Goal: Complete application form

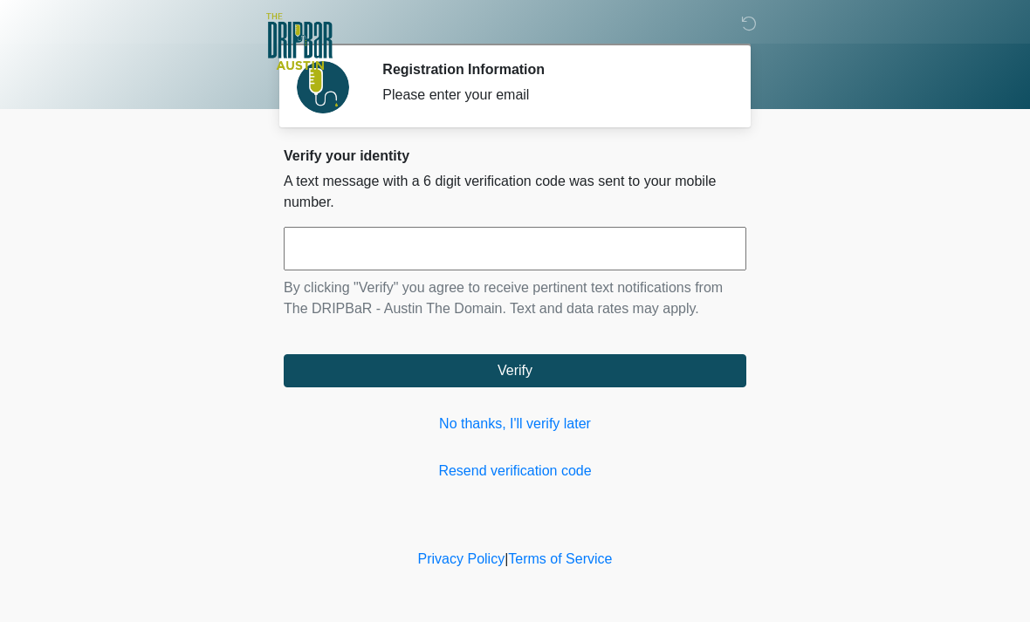
click at [549, 424] on link "No thanks, I'll verify later" at bounding box center [515, 424] width 463 height 21
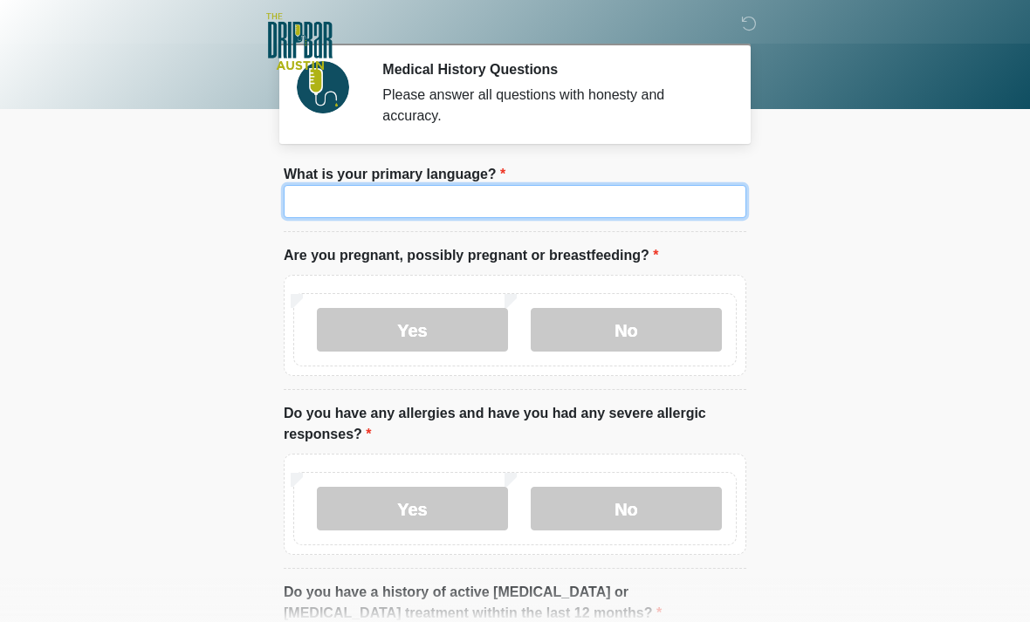
click at [593, 196] on input "What is your primary language?" at bounding box center [515, 201] width 463 height 33
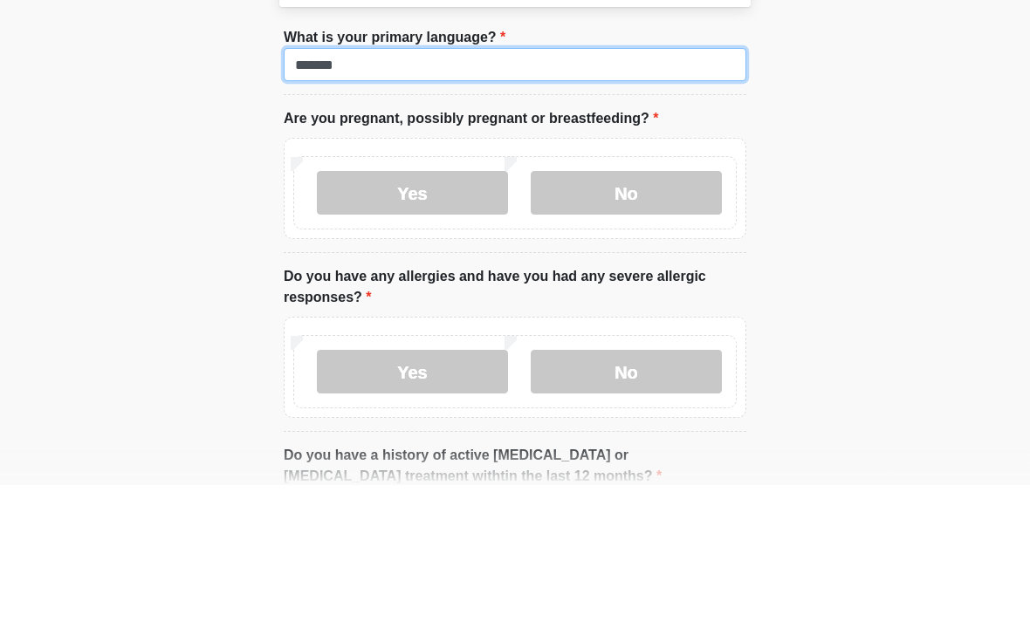
type input "*******"
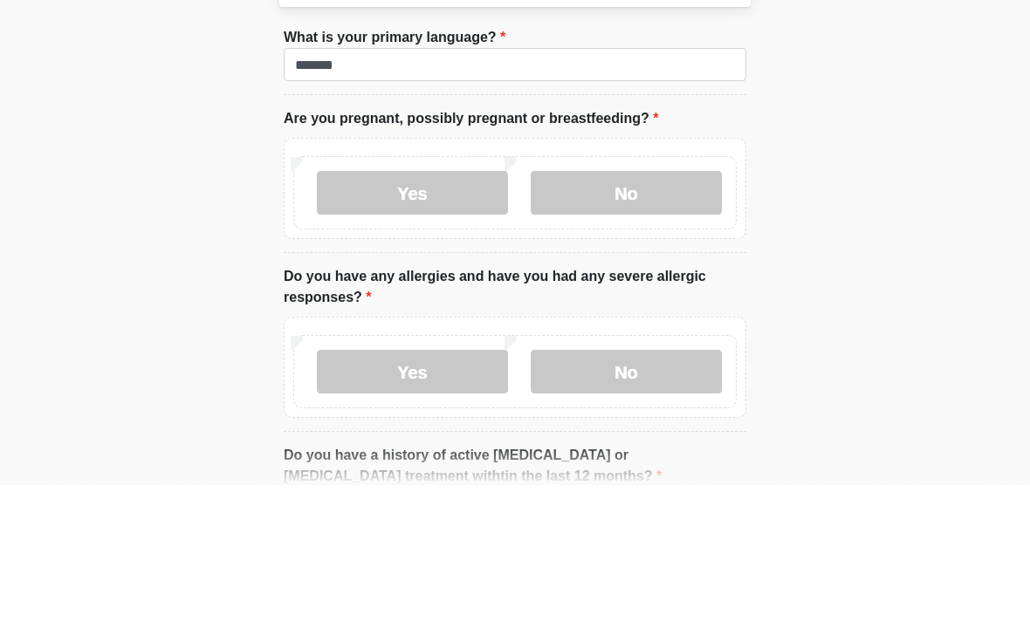
click at [627, 308] on label "No" at bounding box center [626, 330] width 191 height 44
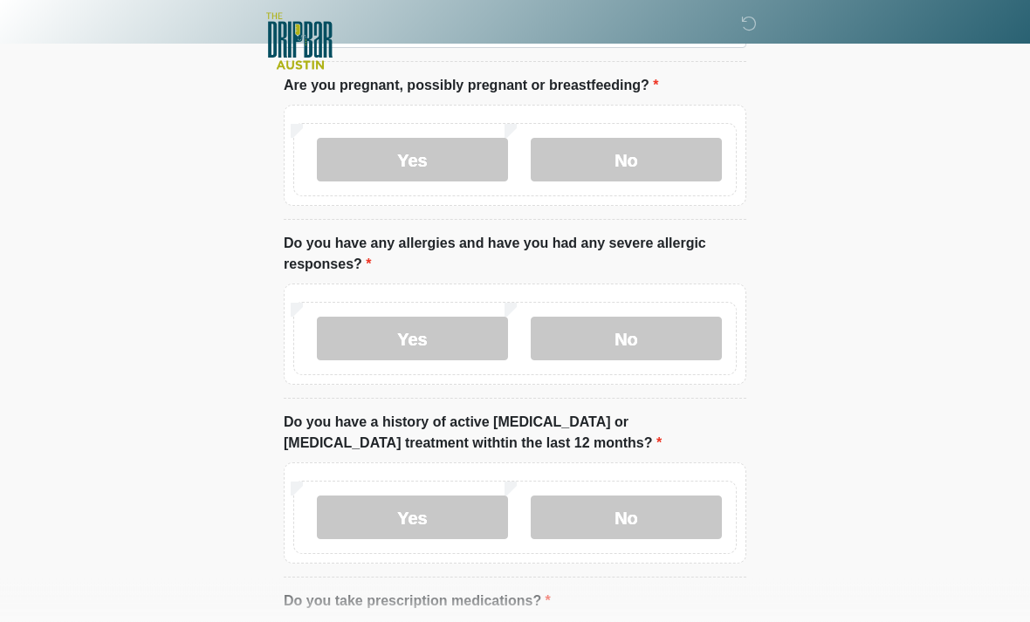
scroll to position [287, 0]
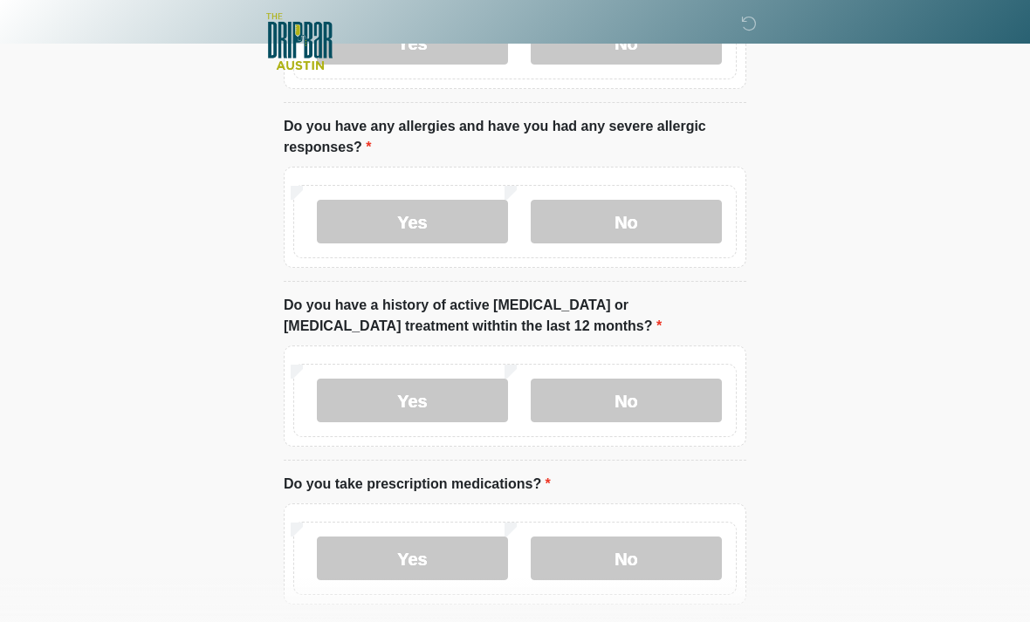
click at [647, 223] on label "No" at bounding box center [626, 222] width 191 height 44
click at [657, 386] on label "No" at bounding box center [626, 401] width 191 height 44
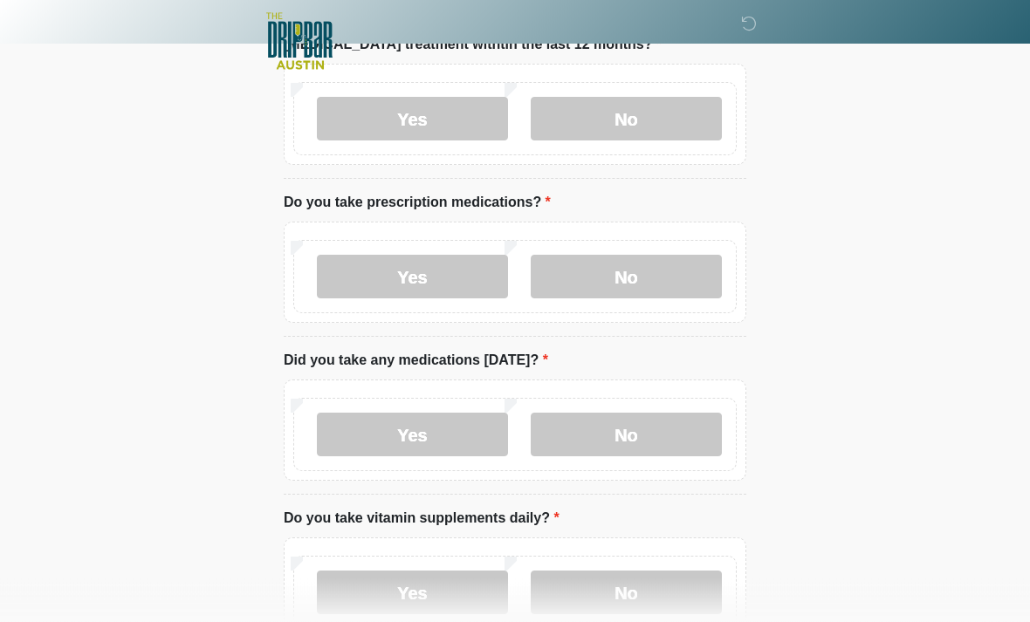
scroll to position [568, 0]
click at [417, 275] on label "Yes" at bounding box center [412, 278] width 191 height 44
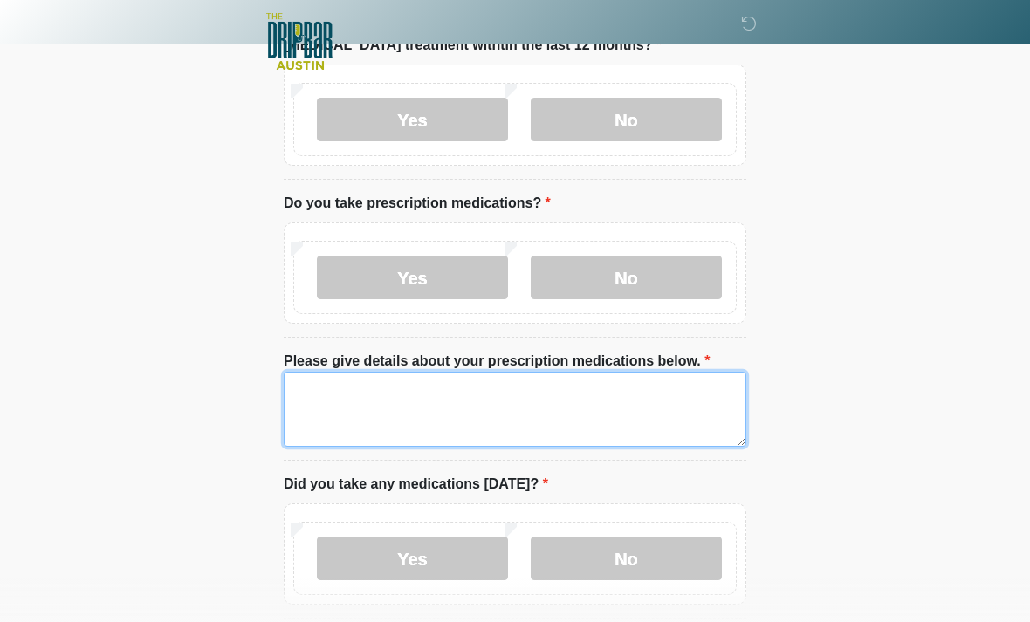
click at [424, 409] on textarea "Please give details about your prescription medications below." at bounding box center [515, 409] width 463 height 75
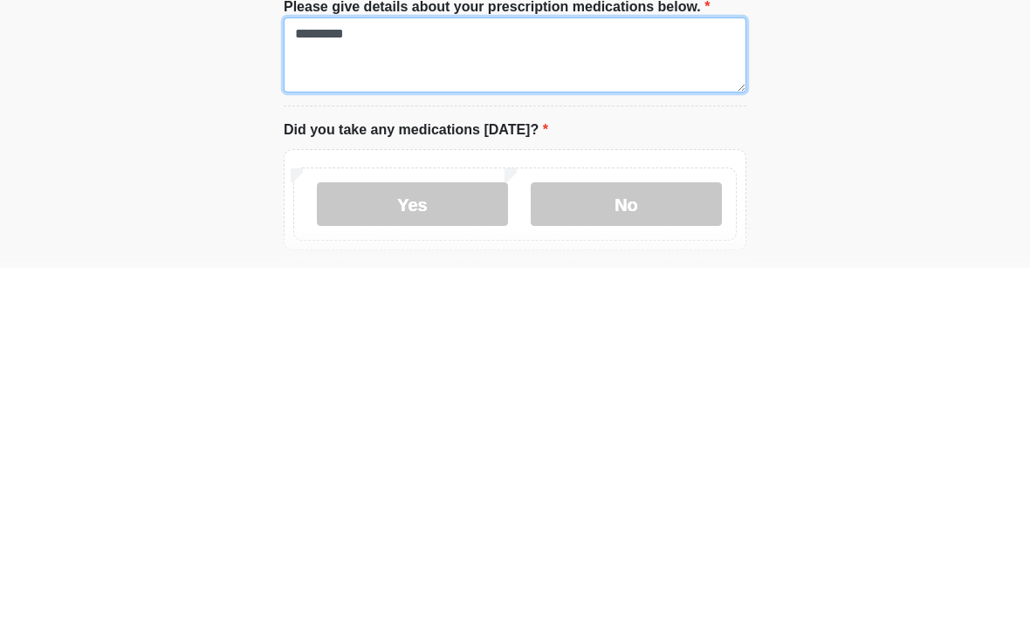
type textarea "*********"
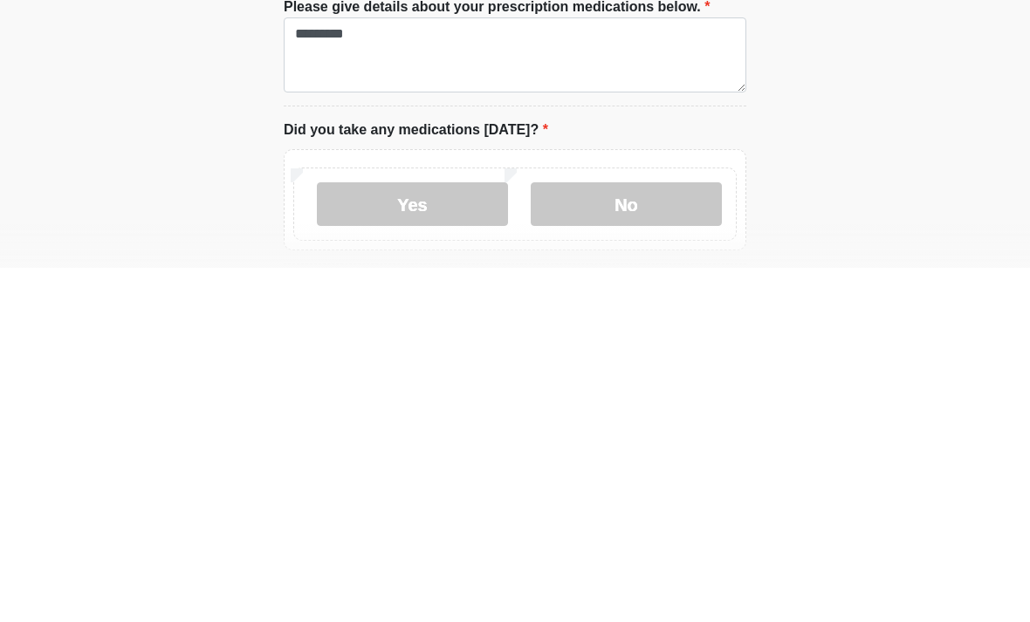
click at [621, 537] on label "No" at bounding box center [626, 559] width 191 height 44
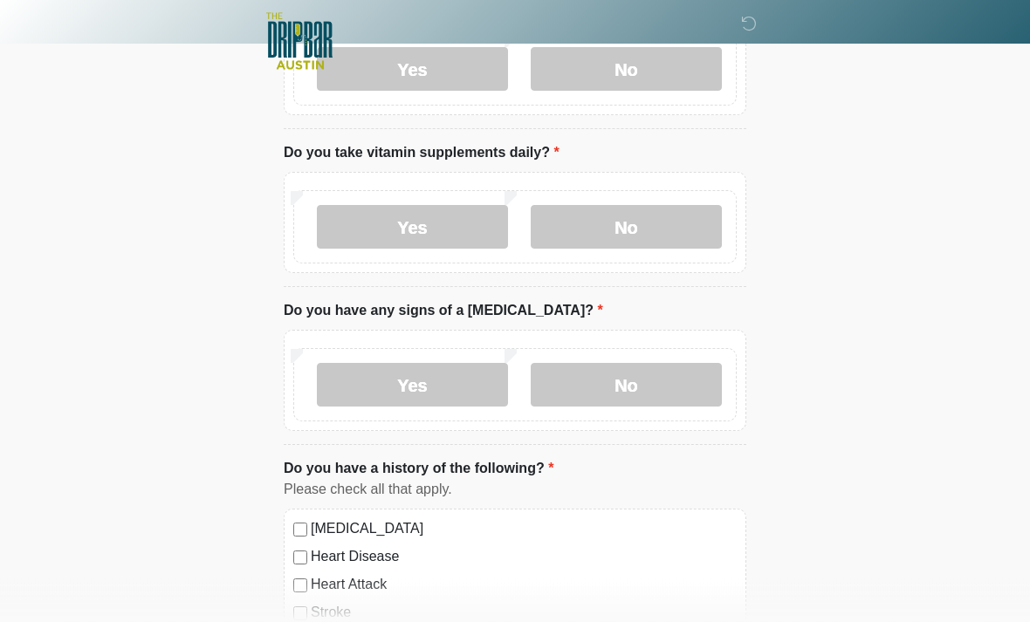
click at [630, 234] on label "No" at bounding box center [626, 228] width 191 height 44
click at [632, 389] on label "No" at bounding box center [626, 385] width 191 height 44
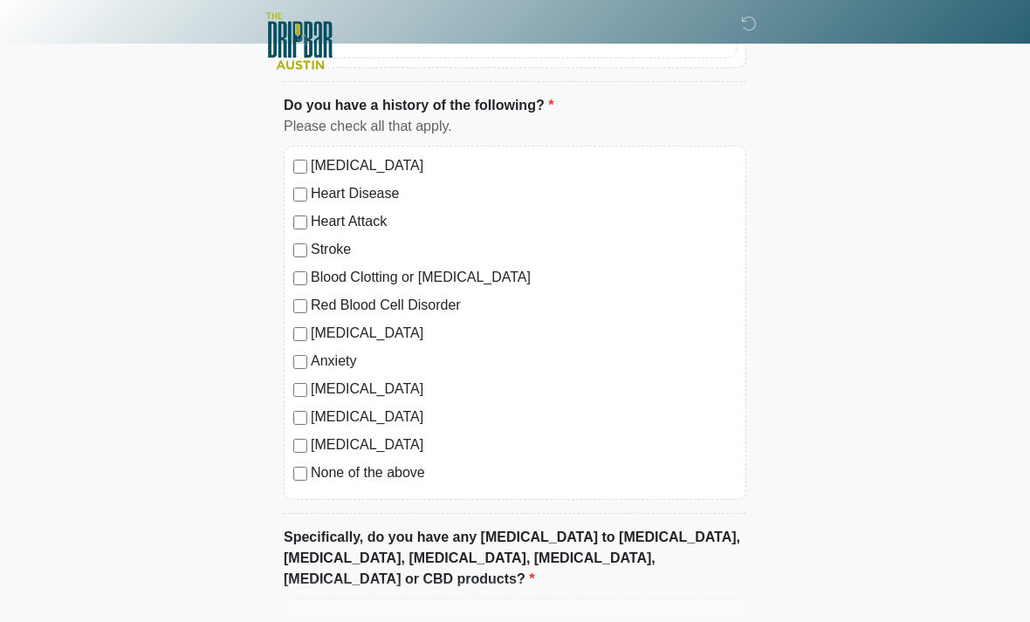
scroll to position [1573, 0]
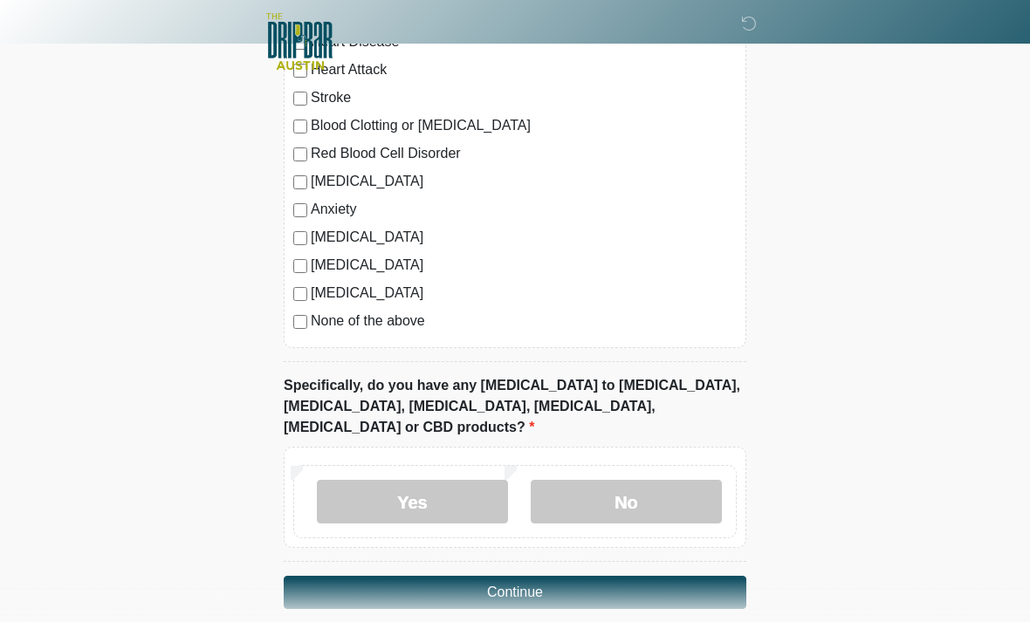
click at [624, 481] on label "No" at bounding box center [626, 502] width 191 height 44
click at [578, 576] on button "Continue" at bounding box center [515, 592] width 463 height 33
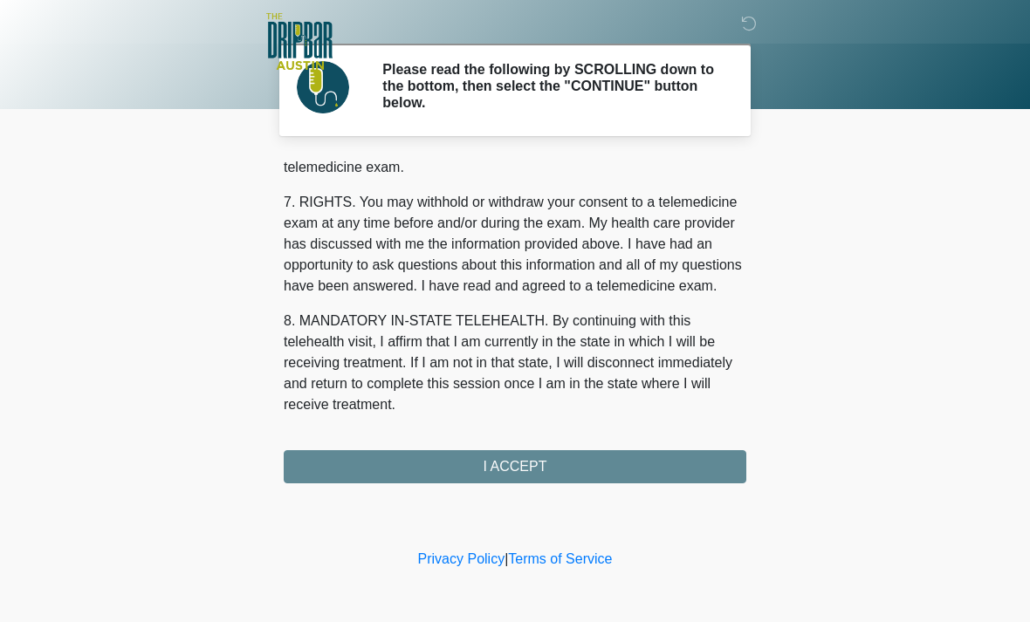
scroll to position [760, 0]
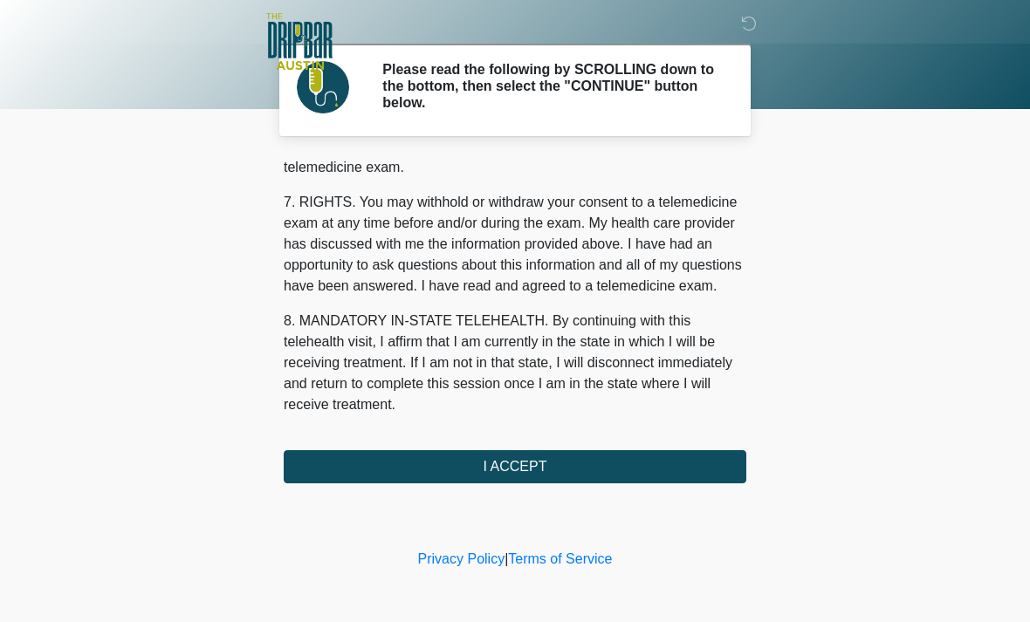
click at [549, 470] on button "I ACCEPT" at bounding box center [515, 466] width 463 height 33
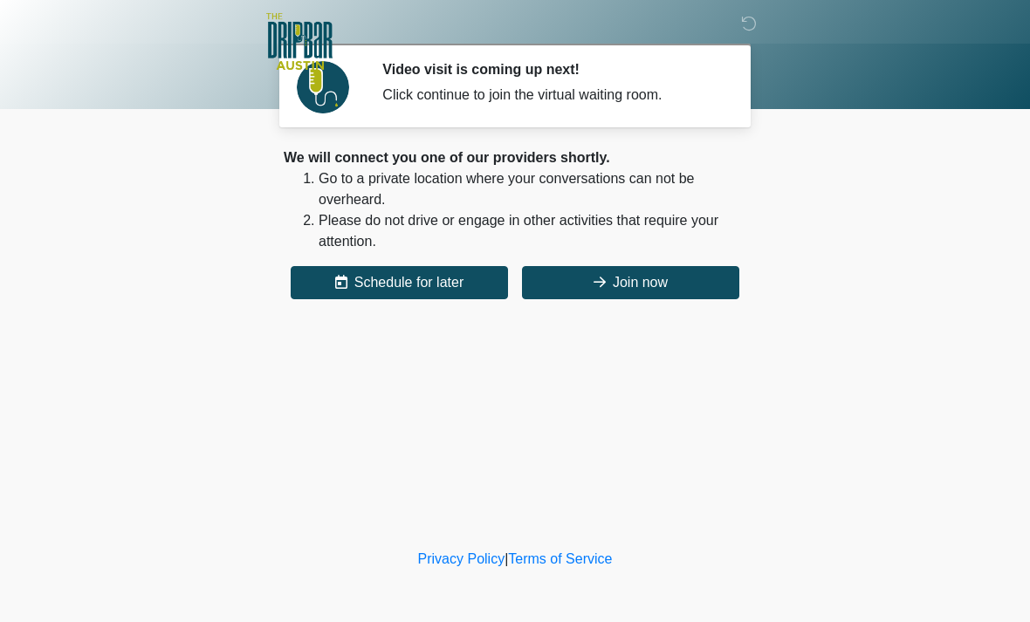
click at [638, 277] on button "Join now" at bounding box center [630, 282] width 217 height 33
